Goal: Information Seeking & Learning: Learn about a topic

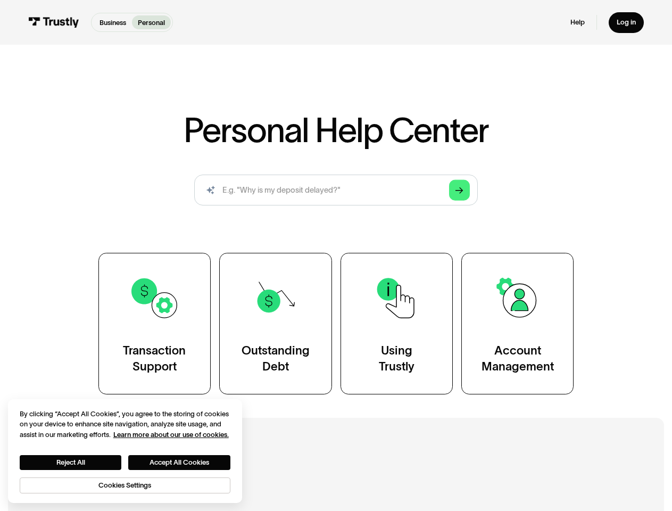
click at [336, 255] on div "Transaction Support Outstanding Debt Using Trustly Account Management" at bounding box center [336, 324] width 476 height 142
click at [460, 190] on icon "Arrow Right" at bounding box center [459, 190] width 8 height 8
click at [71, 462] on button "Reject All" at bounding box center [71, 462] width 102 height 15
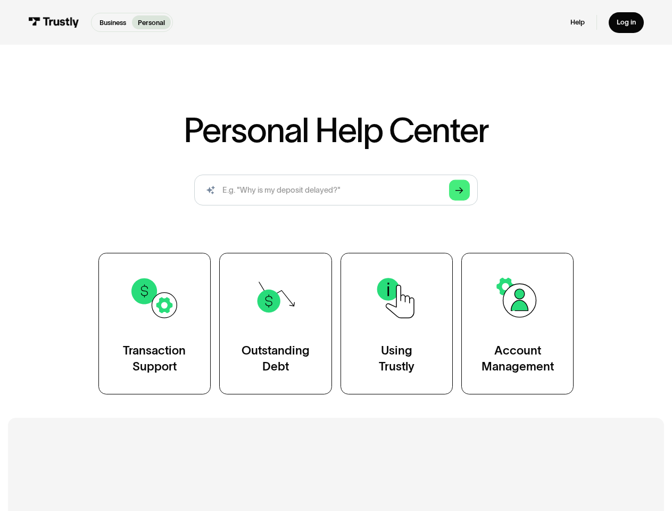
click at [126, 483] on h2 "Additional Resources" at bounding box center [336, 472] width 566 height 21
